Goal: Task Accomplishment & Management: Manage account settings

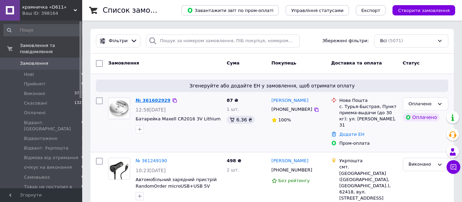
click at [150, 98] on link "№ 361602929" at bounding box center [153, 100] width 35 height 5
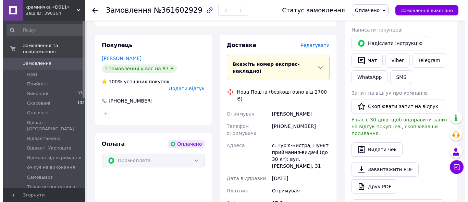
scroll to position [105, 0]
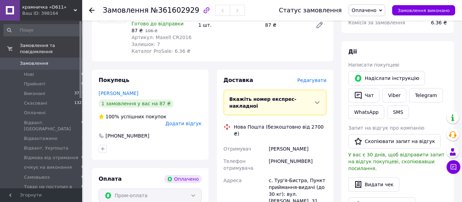
click at [312, 81] on span "Редагувати" at bounding box center [312, 79] width 29 height 5
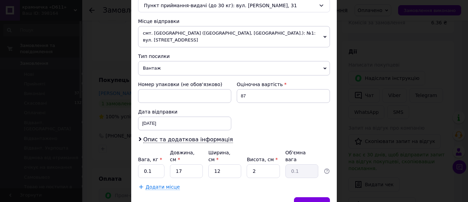
scroll to position [253, 0]
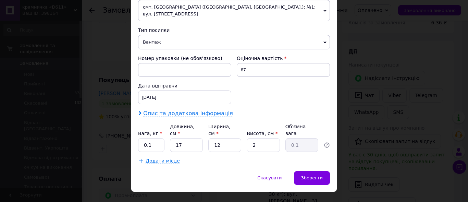
click at [209, 110] on span "Опис та додаткова інформація" at bounding box center [188, 113] width 90 height 7
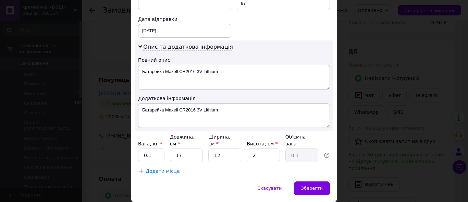
scroll to position [330, 0]
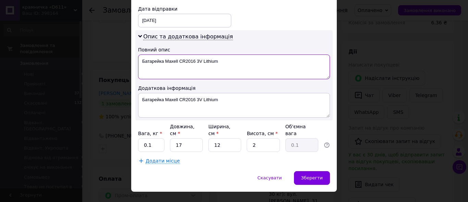
click at [237, 54] on textarea "Батарейка Maxell CR2016 3V Lithium" at bounding box center [234, 66] width 192 height 25
drag, startPoint x: 261, startPoint y: 56, endPoint x: 83, endPoint y: 45, distance: 178.5
click at [138, 54] on textarea "Батарейка Maxell CR2016 3V Lithium (made in Japan)" at bounding box center [234, 66] width 192 height 25
type textarea "Батарейка Maxell CR2016 3V Lithium (made in Japan)"
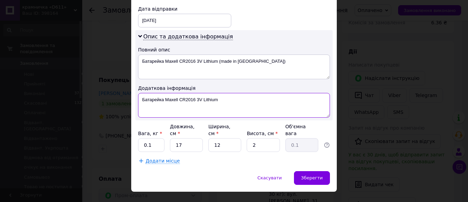
drag, startPoint x: 193, startPoint y: 88, endPoint x: 40, endPoint y: 68, distance: 154.2
click at [138, 93] on textarea "Батарейка Maxell CR2016 3V Lithium" at bounding box center [234, 105] width 192 height 25
paste textarea "(made in Japan)"
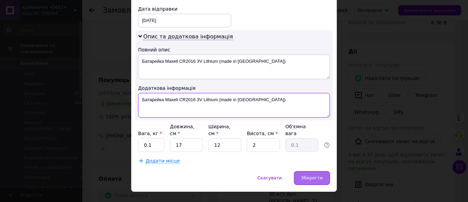
type textarea "Батарейка Maxell CR2016 3V Lithium (made in Japan)"
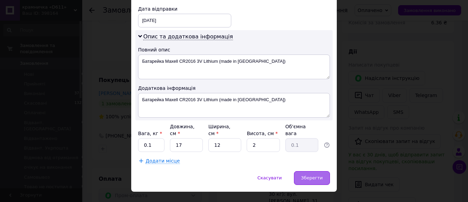
click at [314, 175] on span "Зберегти" at bounding box center [312, 177] width 22 height 5
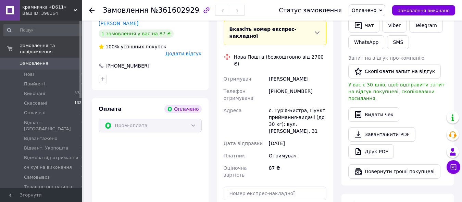
scroll to position [280, 0]
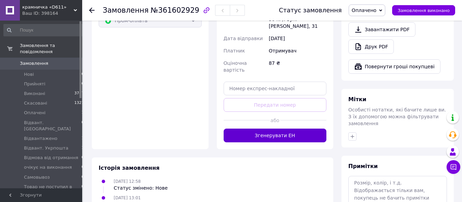
click at [287, 129] on button "Згенерувати ЕН" at bounding box center [275, 136] width 103 height 14
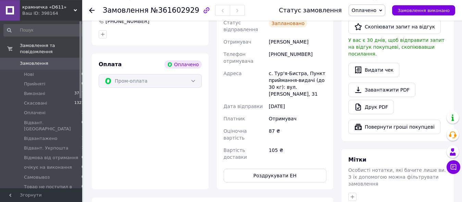
scroll to position [210, 0]
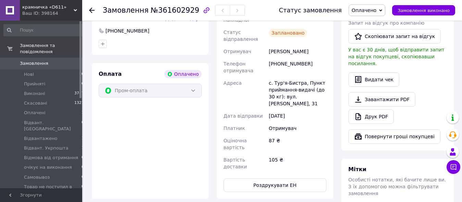
click at [386, 13] on span "Оплачено" at bounding box center [367, 10] width 37 height 12
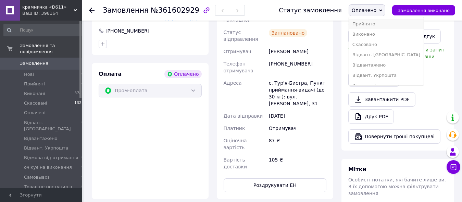
click at [378, 24] on li "Прийнято" at bounding box center [386, 24] width 75 height 10
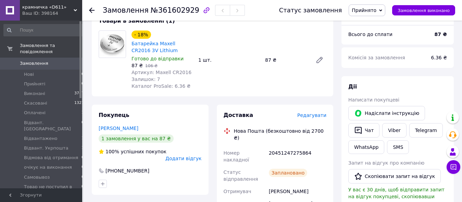
scroll to position [0, 0]
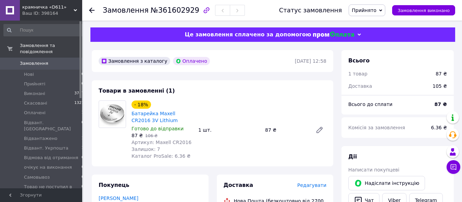
click at [35, 60] on span "Замовлення" at bounding box center [34, 63] width 28 height 6
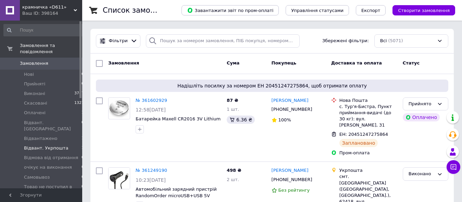
click at [57, 145] on span "Відвант. Укрпошта" at bounding box center [46, 148] width 44 height 6
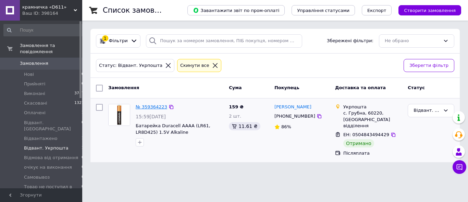
click at [141, 107] on link "№ 359364223" at bounding box center [152, 106] width 32 height 5
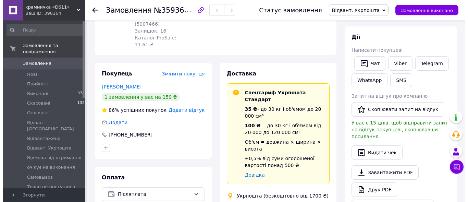
scroll to position [105, 0]
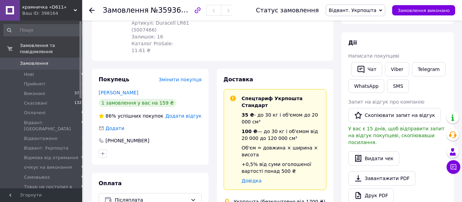
click at [182, 113] on span "Додати відгук" at bounding box center [184, 115] width 36 height 5
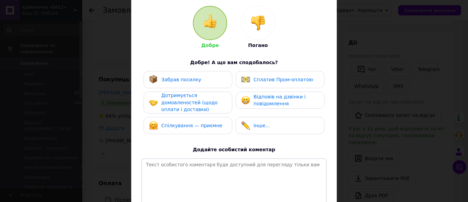
scroll to position [78, 0]
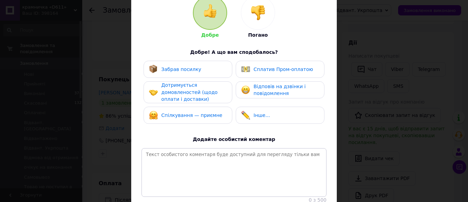
click at [183, 72] on span "Забрав посилку" at bounding box center [181, 68] width 40 height 5
click at [183, 92] on span "Дотримується домовленостей (щодо оплати і доставки)" at bounding box center [189, 92] width 56 height 20
click at [192, 68] on span "Забрав посилку" at bounding box center [181, 68] width 40 height 5
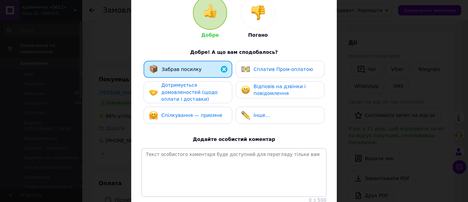
click at [188, 92] on span "Дотримується домовленостей (щодо оплати і доставки)" at bounding box center [189, 92] width 56 height 20
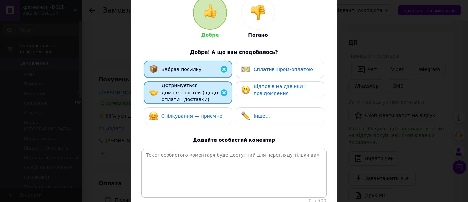
click at [187, 115] on span "Спілкування — приємне" at bounding box center [191, 115] width 61 height 5
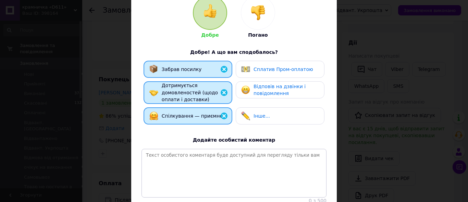
click at [251, 89] on div "Відповів на дзвінки і повідомлення" at bounding box center [279, 90] width 77 height 14
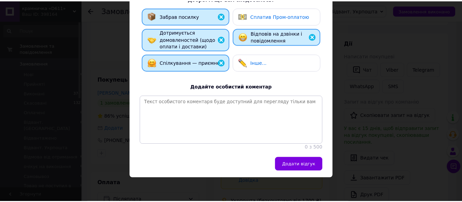
scroll to position [147, 0]
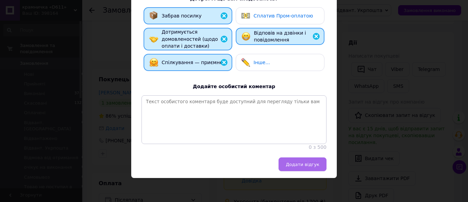
click at [294, 161] on button "Додати відгук" at bounding box center [303, 164] width 48 height 14
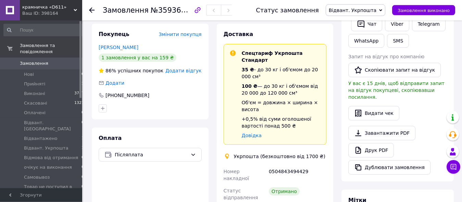
scroll to position [140, 0]
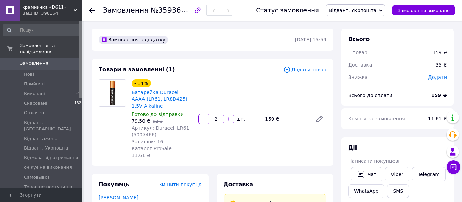
click at [237, 81] on div "- 14% Батарейка Duracell AAAA (LR61, LR8D425) 1.5V Alkaline Готово до відправки…" at bounding box center [229, 119] width 201 height 82
click at [413, 10] on span "Замовлення виконано" at bounding box center [424, 10] width 52 height 5
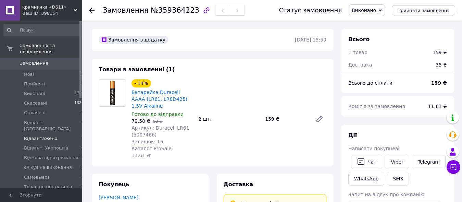
click at [34, 135] on span "Відвантажено" at bounding box center [40, 138] width 33 height 6
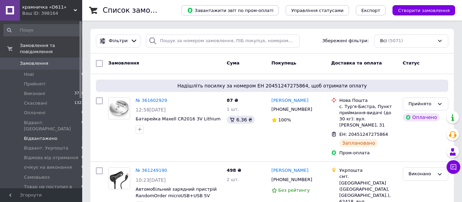
click at [42, 135] on span "Відвантажено" at bounding box center [40, 138] width 33 height 6
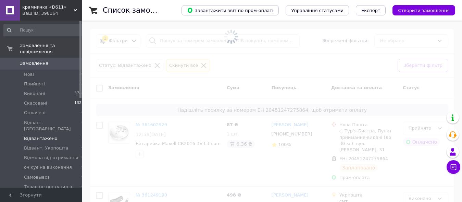
click at [42, 135] on span "Відвантажено" at bounding box center [40, 138] width 33 height 6
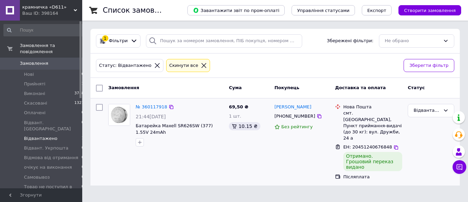
click at [225, 151] on div "№ 360117918 21:44[DATE] Батарейка Maxell SR626SW (377) 1.55V 24mAh" at bounding box center [166, 142] width 121 height 82
click at [33, 81] on span "Прийняті" at bounding box center [34, 84] width 21 height 6
